Goal: Check status

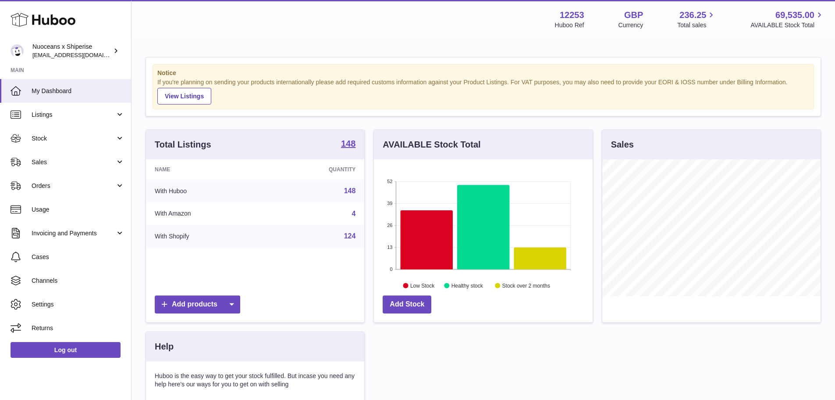
scroll to position [137, 219]
click at [71, 168] on link "Sales" at bounding box center [65, 162] width 131 height 24
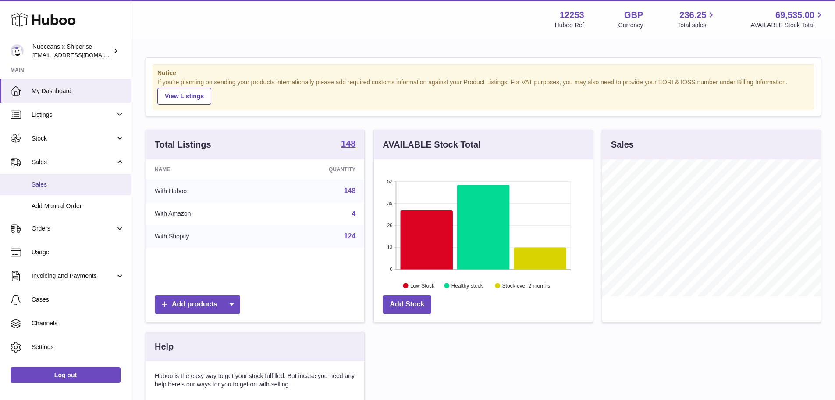
click at [74, 189] on link "Sales" at bounding box center [65, 184] width 131 height 21
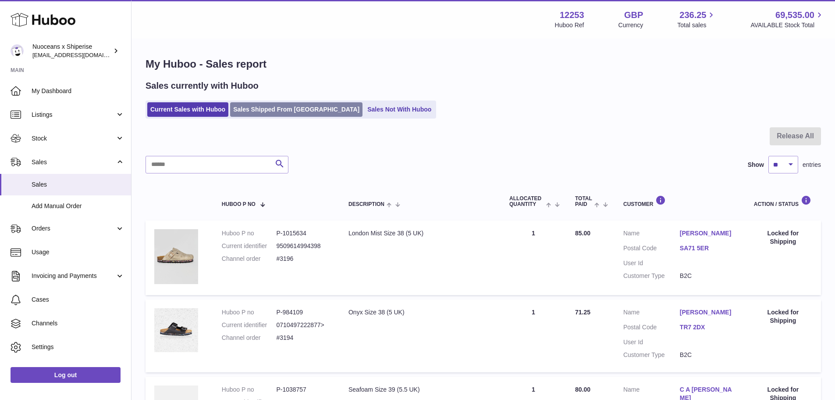
click at [281, 104] on link "Sales Shipped From [GEOGRAPHIC_DATA]" at bounding box center [296, 109] width 132 height 14
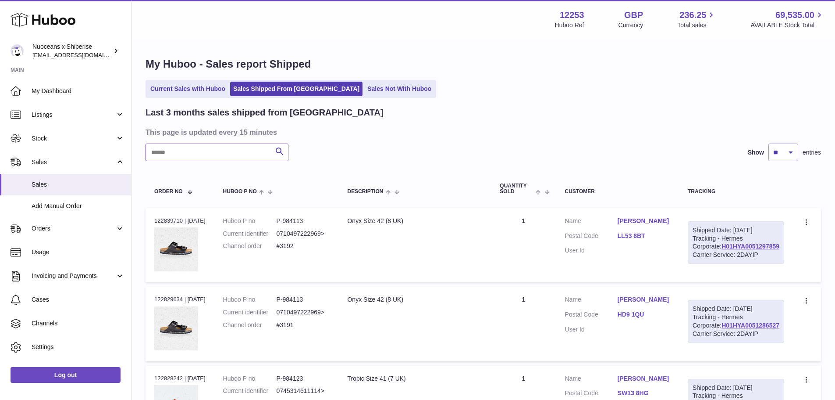
click at [245, 154] on input "text" at bounding box center [217, 152] width 143 height 18
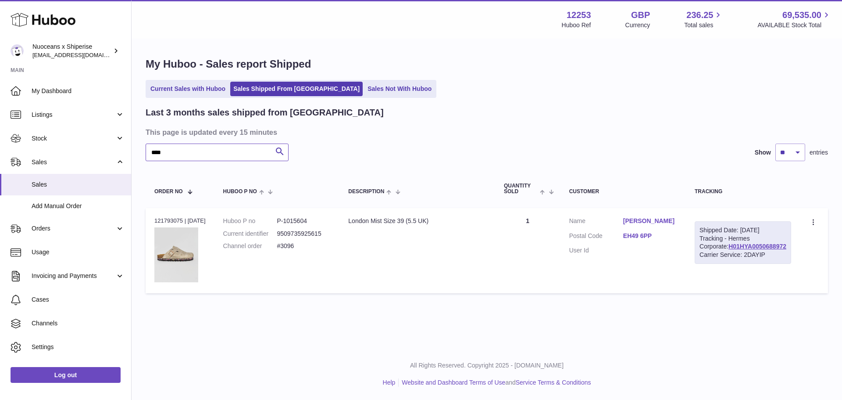
type input "****"
